Goal: Information Seeking & Learning: Learn about a topic

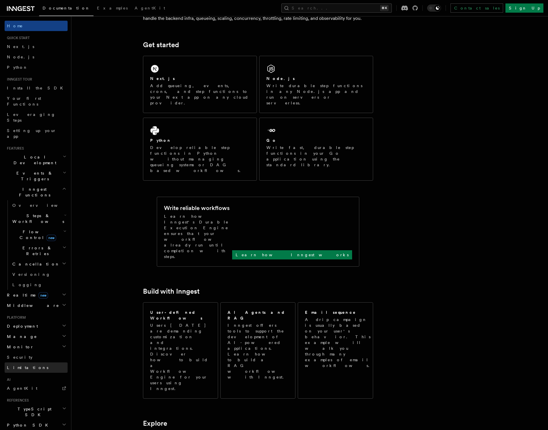
scroll to position [32, 0]
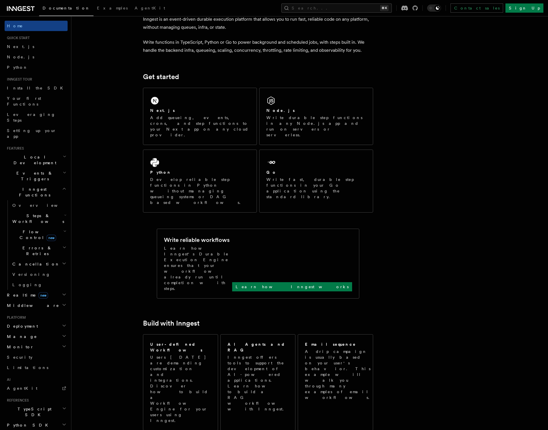
click at [44, 152] on h2 "Local Development" at bounding box center [36, 160] width 63 height 16
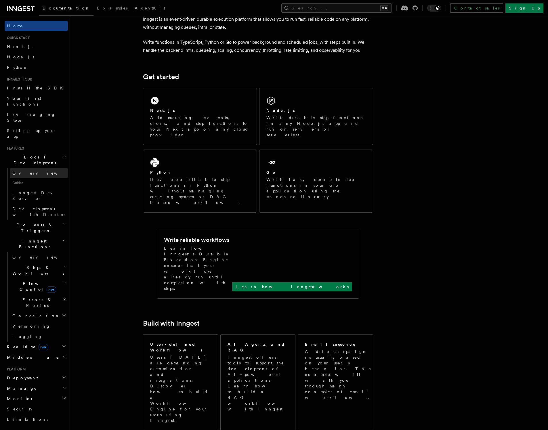
click at [36, 168] on link "Overview" at bounding box center [38, 173] width 57 height 10
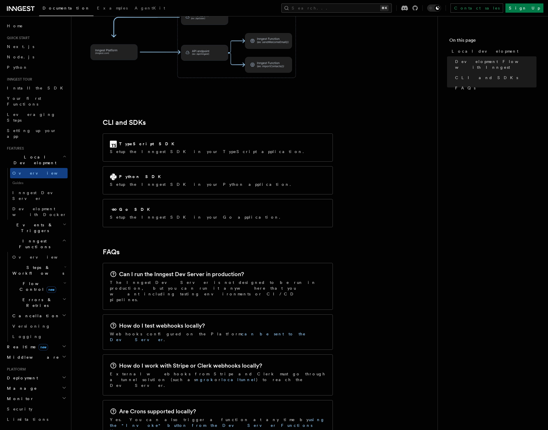
scroll to position [701, 0]
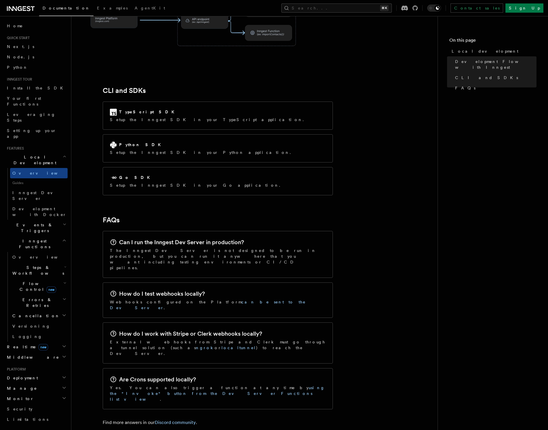
click at [64, 264] on icon "button" at bounding box center [65, 266] width 2 height 5
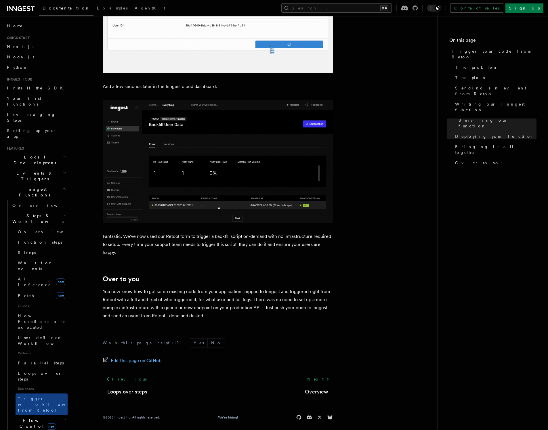
scroll to position [80, 0]
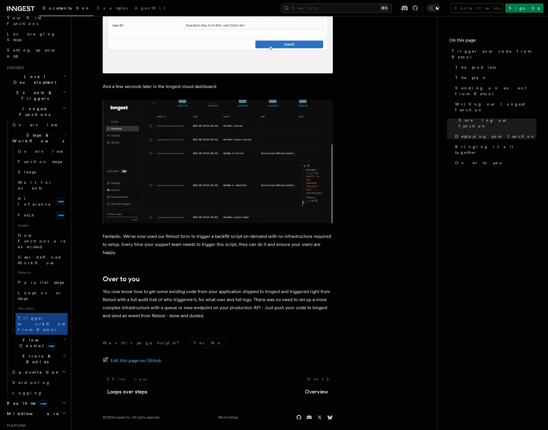
click at [62, 411] on icon "button" at bounding box center [64, 413] width 5 height 5
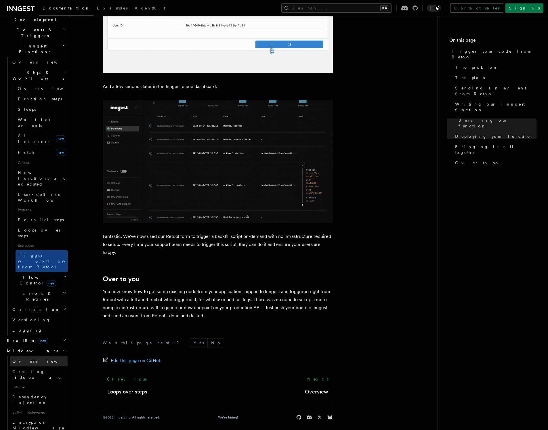
scroll to position [175, 0]
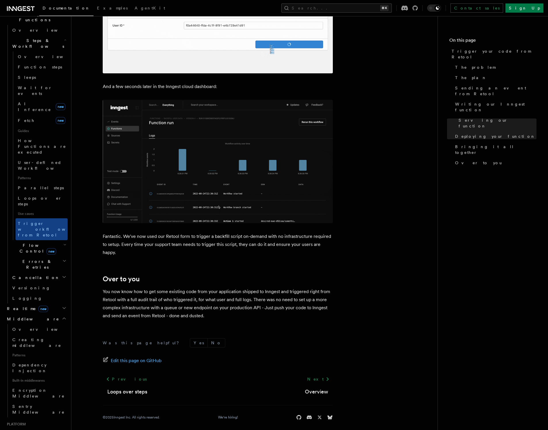
click at [63, 430] on icon "button" at bounding box center [64, 432] width 3 height 1
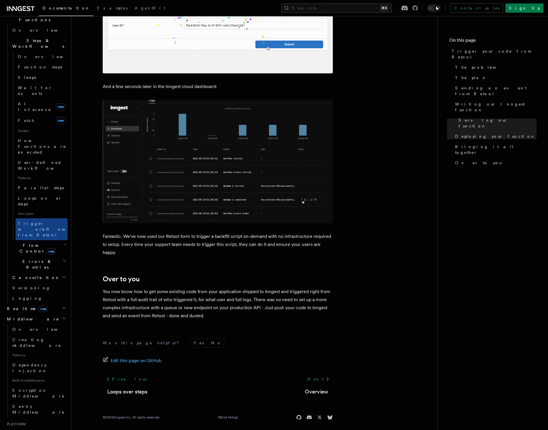
scroll to position [229, 0]
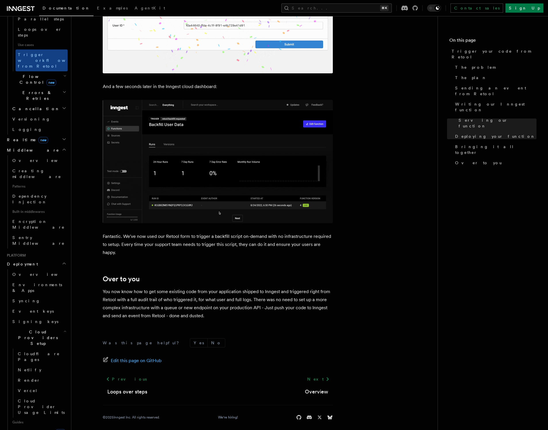
scroll to position [376, 0]
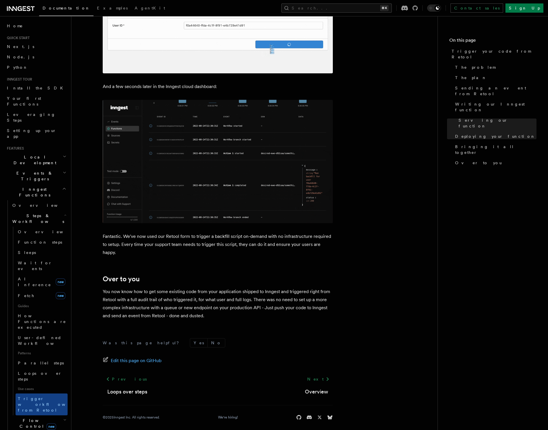
scroll to position [1709, 0]
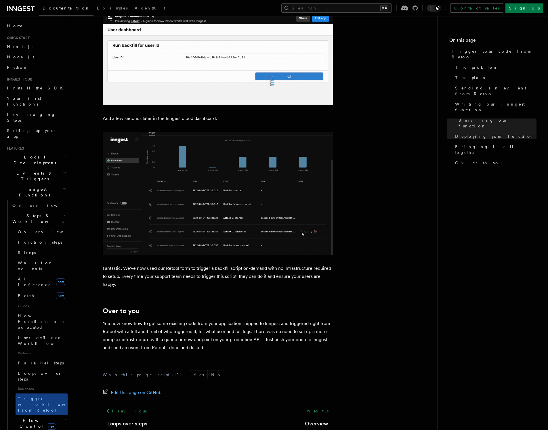
click at [63, 170] on icon "button" at bounding box center [65, 172] width 4 height 5
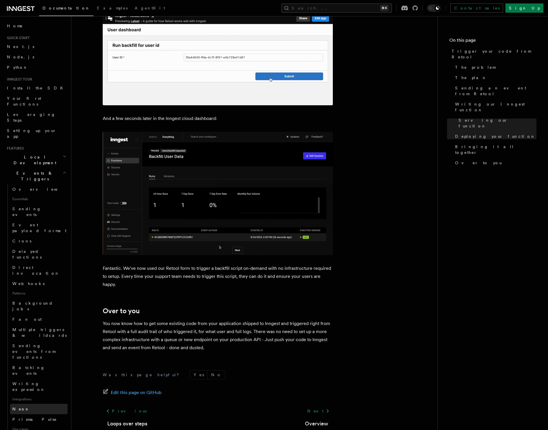
click at [47, 404] on link "Neon" at bounding box center [38, 409] width 57 height 10
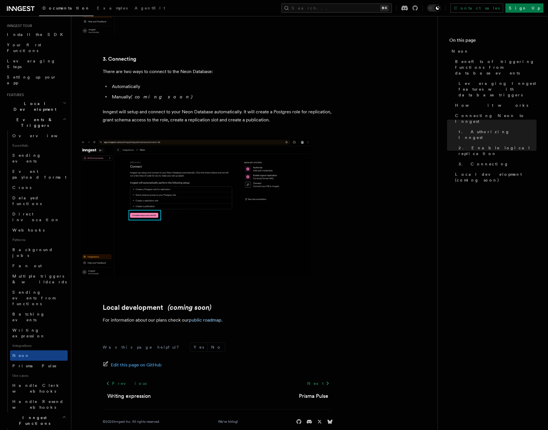
scroll to position [85, 0]
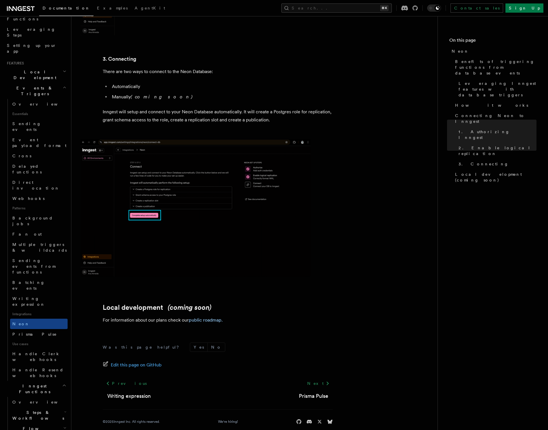
click at [64, 409] on icon "button" at bounding box center [65, 411] width 2 height 5
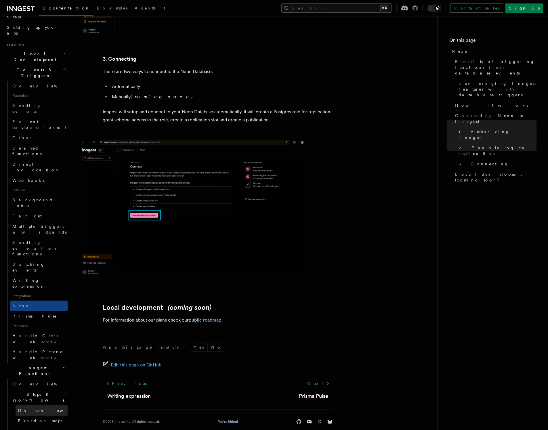
scroll to position [127, 0]
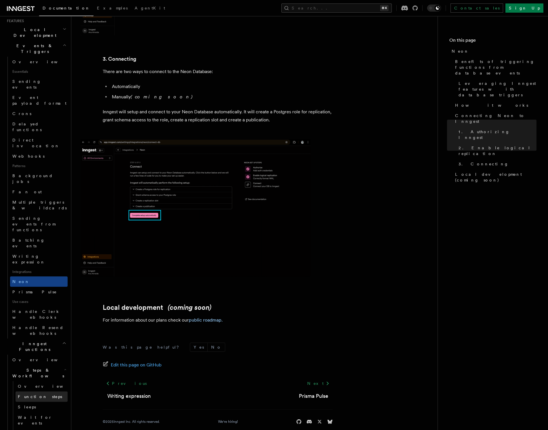
click at [45, 391] on link "Function steps" at bounding box center [42, 396] width 52 height 10
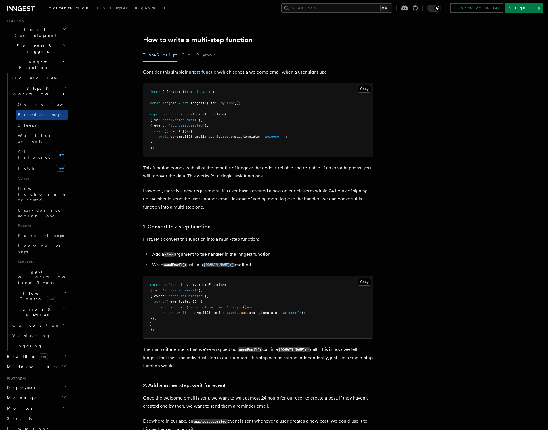
scroll to position [367, 0]
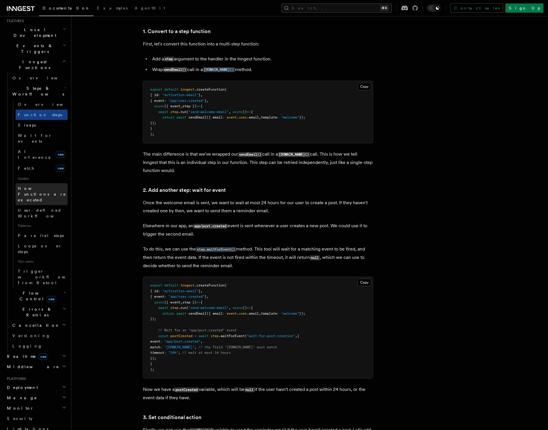
click at [22, 186] on span "How Functions are executed" at bounding box center [42, 194] width 48 height 16
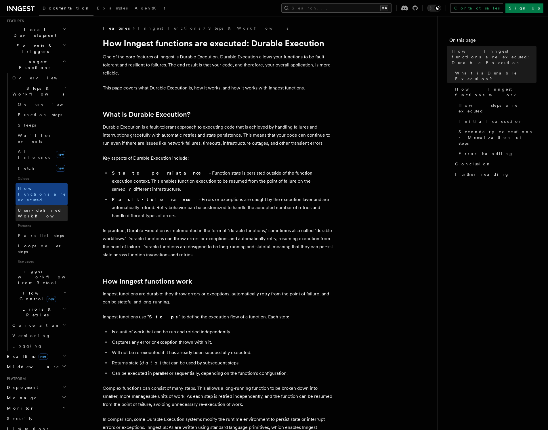
scroll to position [22, 0]
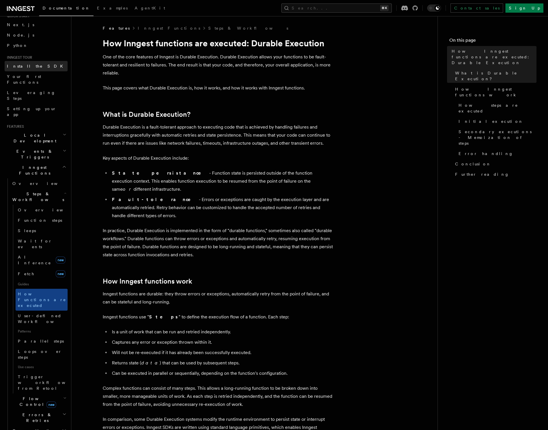
click at [45, 69] on link "Install the SDK" at bounding box center [36, 66] width 63 height 10
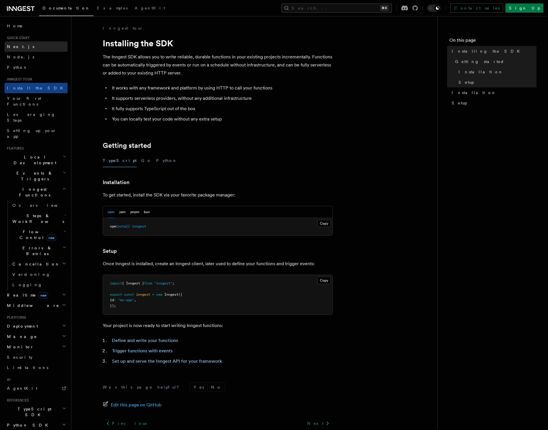
click at [35, 49] on link "Next.js" at bounding box center [36, 46] width 63 height 10
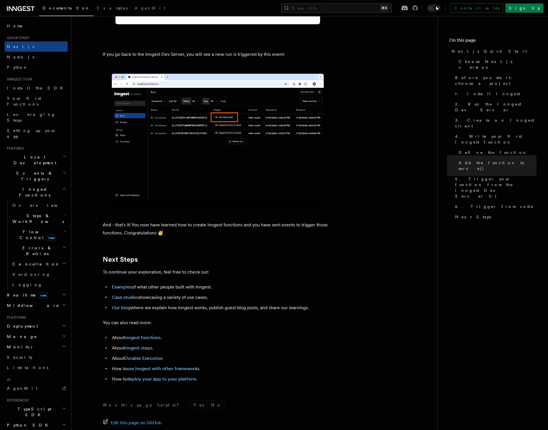
scroll to position [3401, 0]
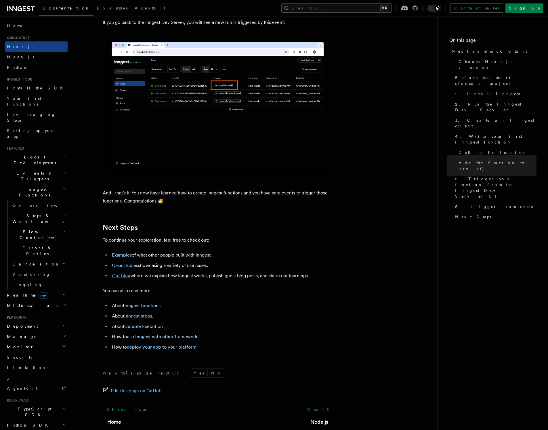
click at [119, 274] on link "Our blog" at bounding box center [121, 275] width 18 height 5
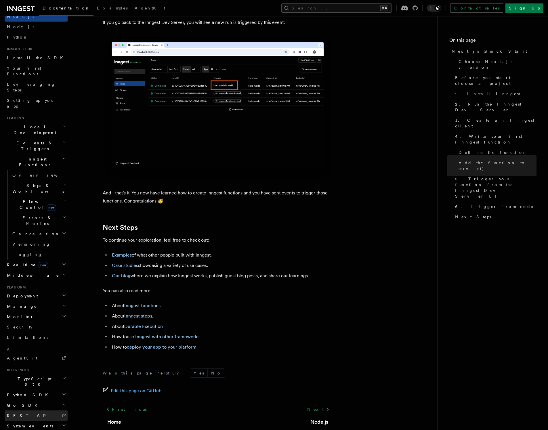
scroll to position [3412, 0]
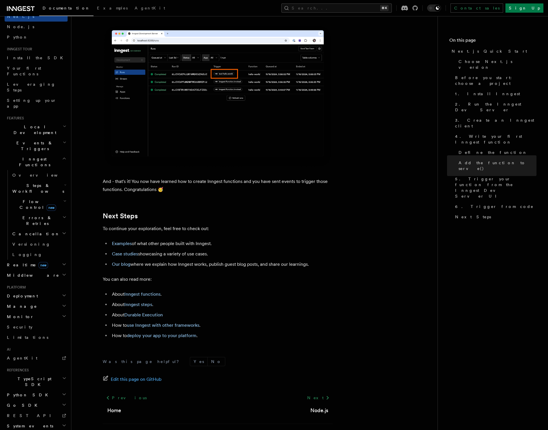
click at [63, 430] on icon "button" at bounding box center [65, 435] width 4 height 5
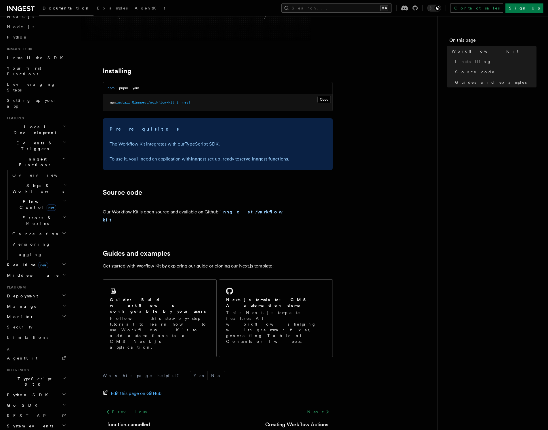
scroll to position [82, 0]
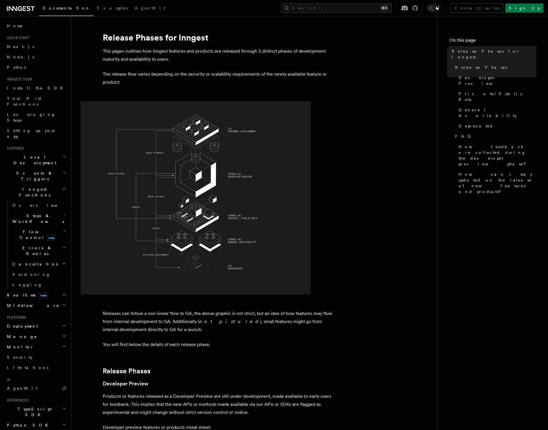
click at [44, 184] on h2 "Inngest Functions" at bounding box center [36, 192] width 63 height 16
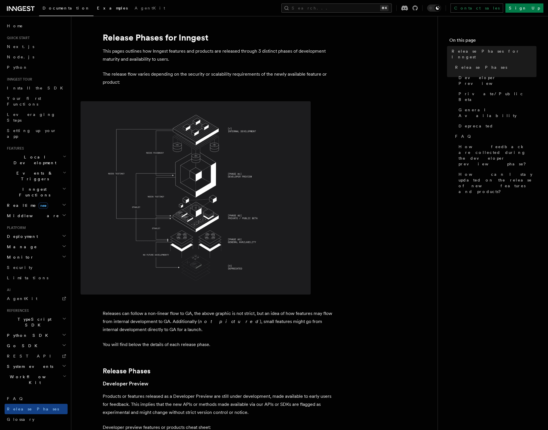
click at [97, 10] on span "Examples" at bounding box center [112, 8] width 31 height 5
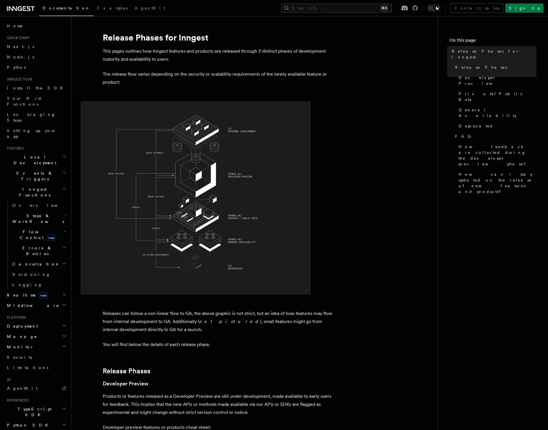
click at [55, 168] on h2 "Events & Triggers" at bounding box center [36, 176] width 63 height 16
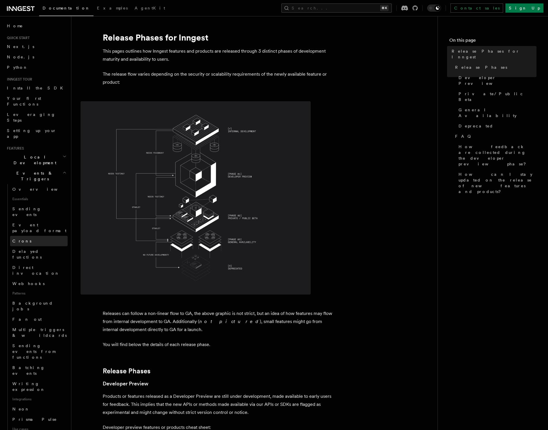
click at [22, 236] on link "Crons" at bounding box center [38, 241] width 57 height 10
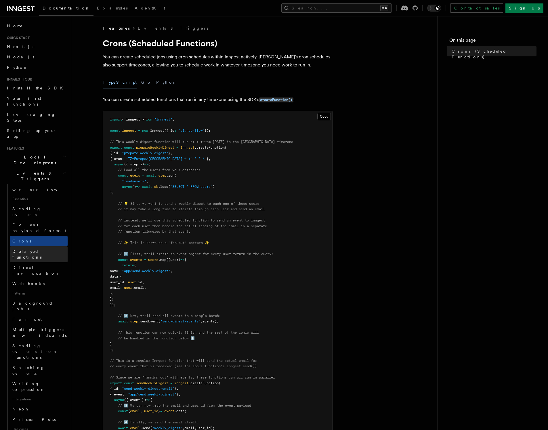
click at [47, 246] on link "Delayed functions" at bounding box center [38, 254] width 57 height 16
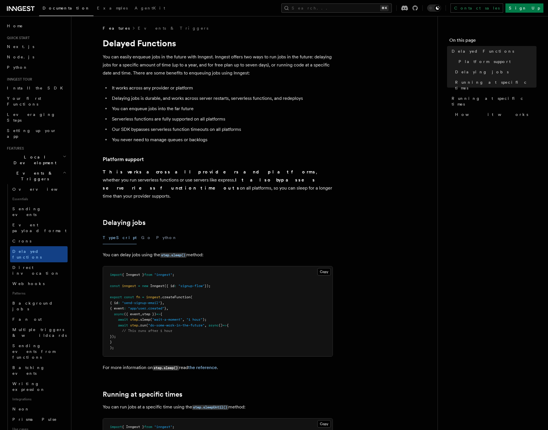
scroll to position [254, 0]
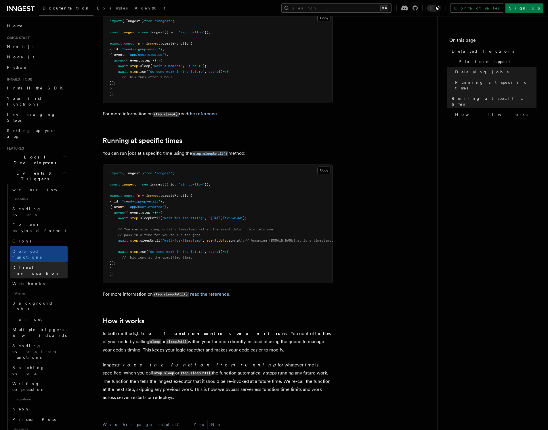
click at [29, 265] on span "Direct invocation" at bounding box center [35, 270] width 47 height 10
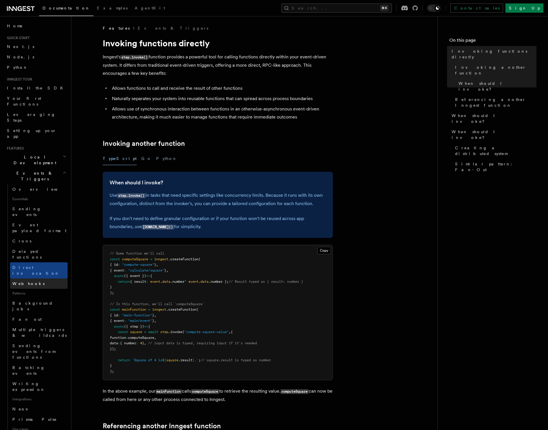
click at [36, 278] on link "Webhooks" at bounding box center [38, 283] width 57 height 10
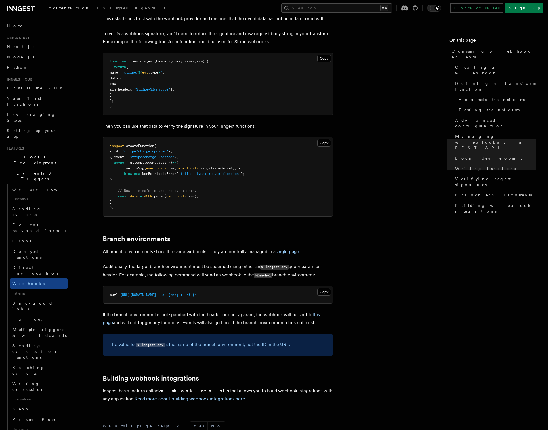
scroll to position [1767, 0]
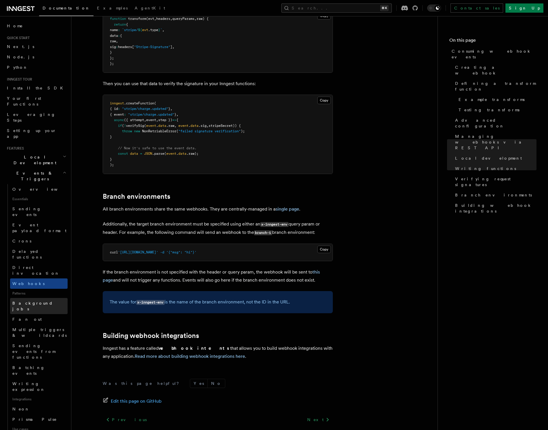
click at [40, 300] on span "Background jobs" at bounding box center [39, 305] width 55 height 11
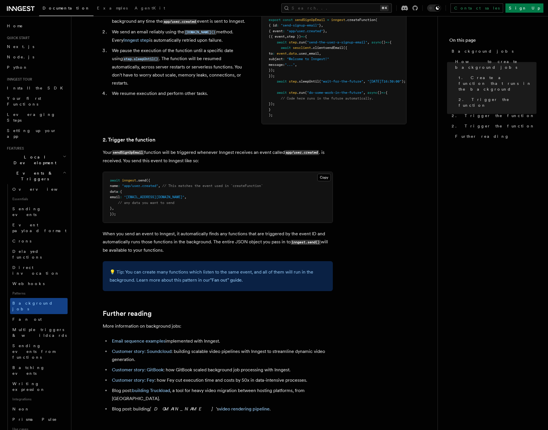
scroll to position [289, 0]
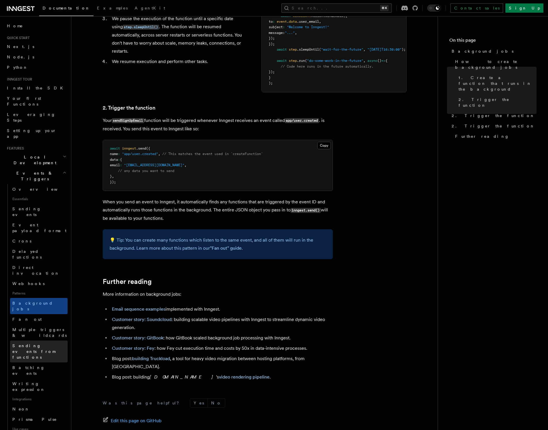
click at [47, 343] on span "Sending events from functions" at bounding box center [33, 351] width 43 height 16
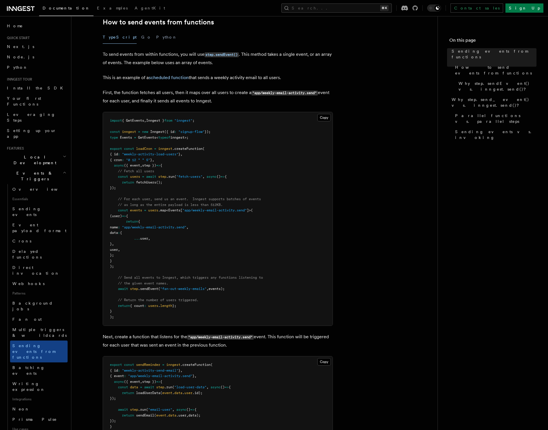
scroll to position [244, 0]
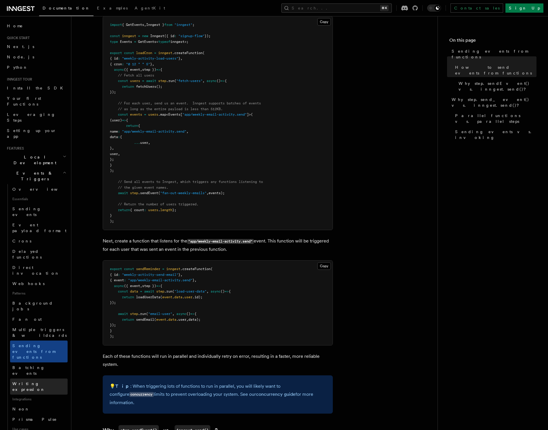
click at [44, 381] on span "Writing expression" at bounding box center [28, 386] width 33 height 10
